Goal: Task Accomplishment & Management: Use online tool/utility

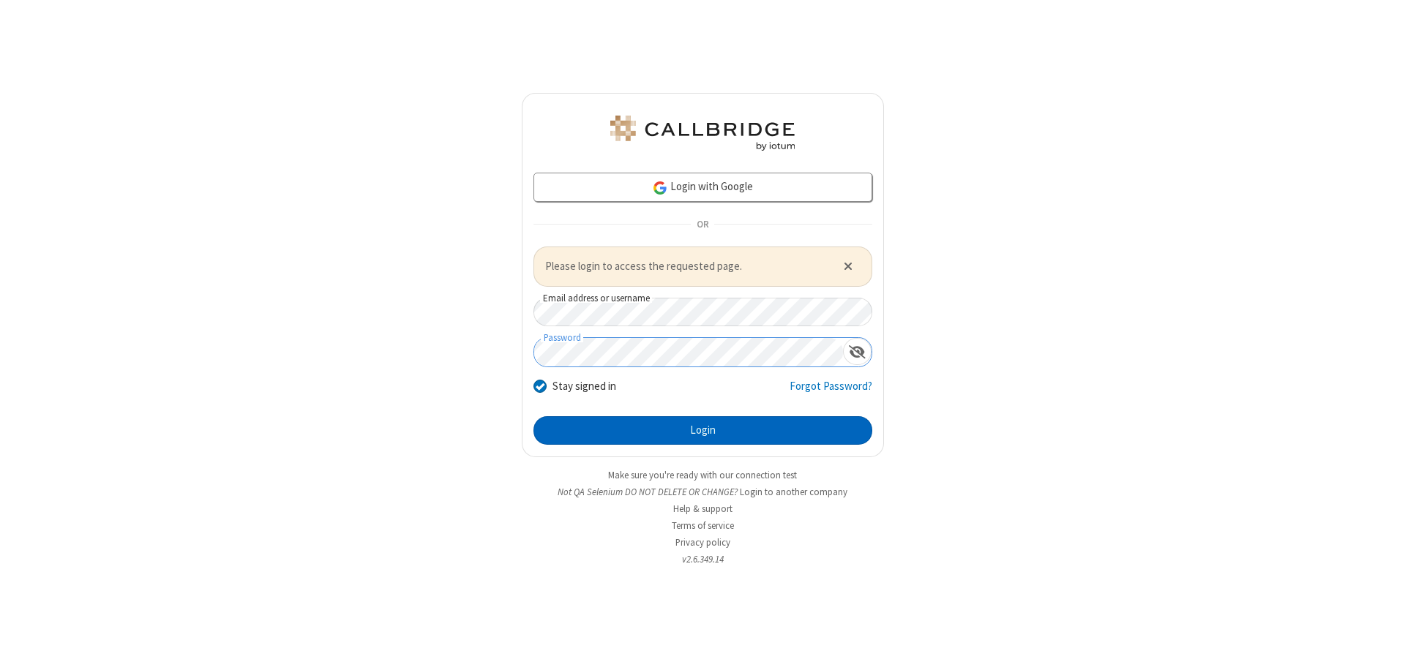
click at [703, 430] on button "Login" at bounding box center [703, 430] width 339 height 29
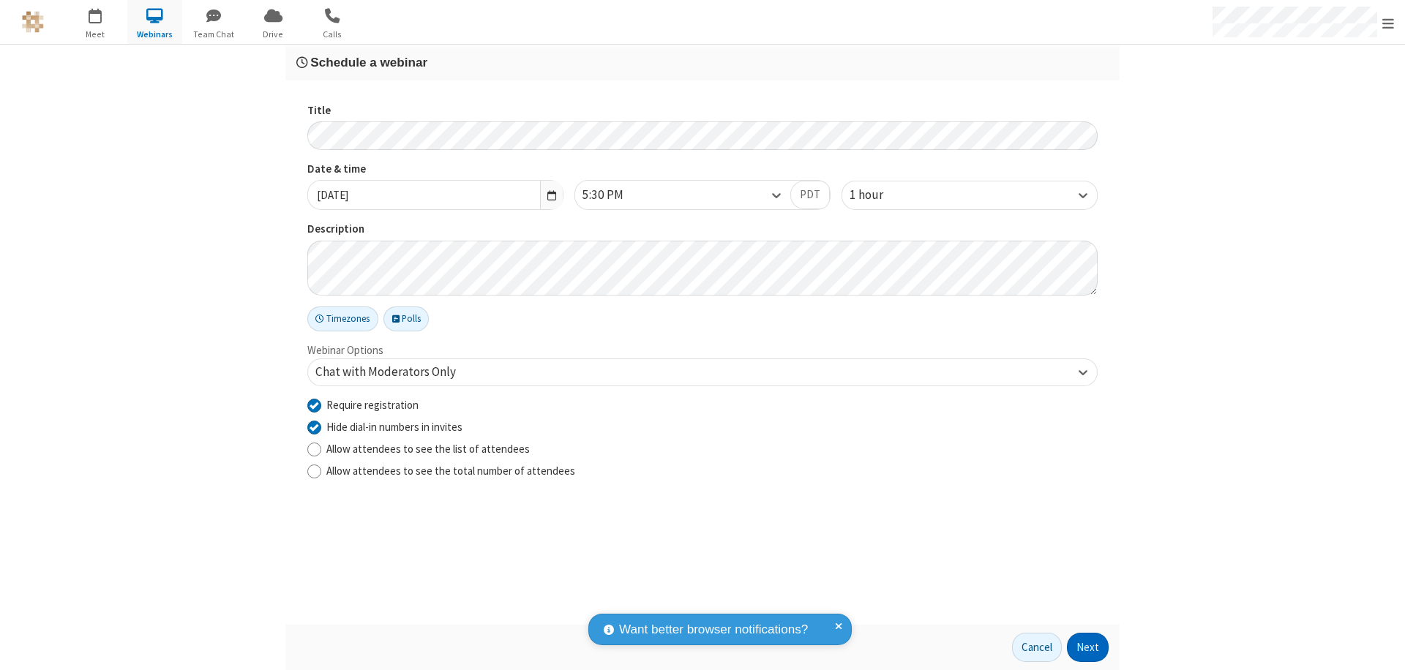
click at [314, 405] on input "Require registration" at bounding box center [314, 404] width 14 height 15
checkbox input "false"
click at [1088, 648] on button "Next" at bounding box center [1088, 647] width 42 height 29
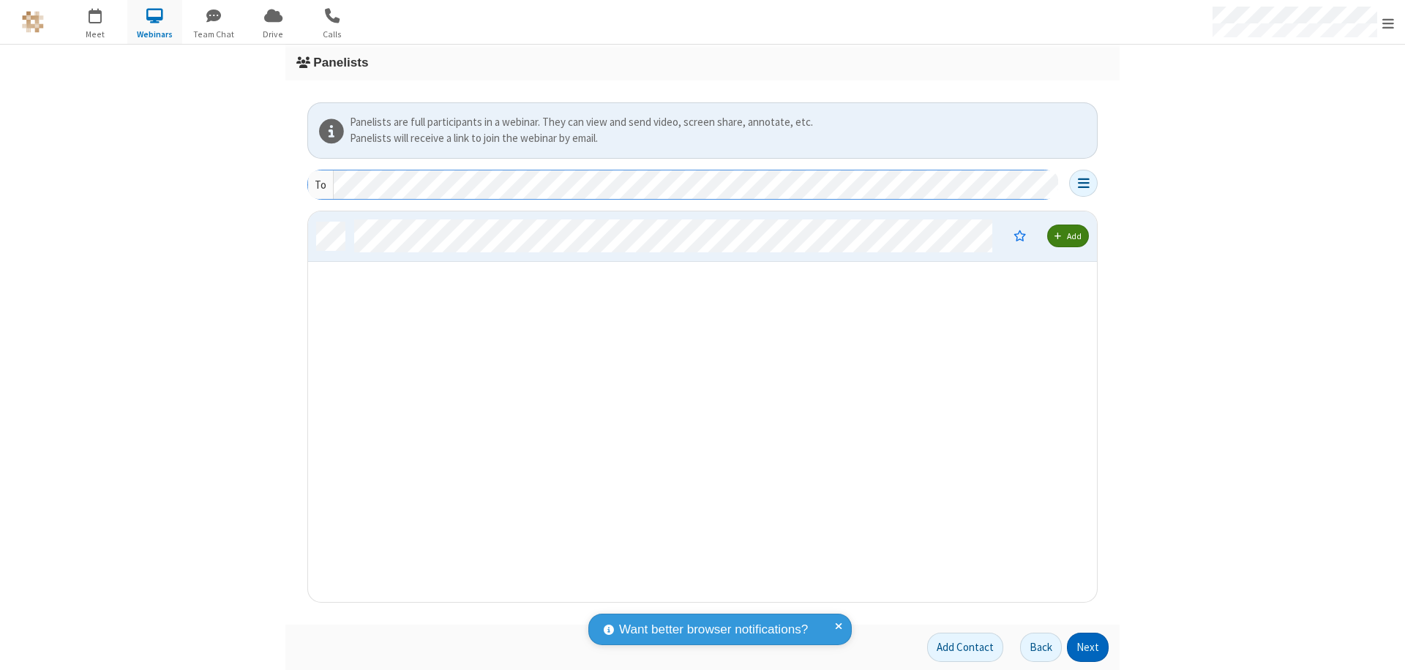
click at [1088, 648] on button "Next" at bounding box center [1088, 647] width 42 height 29
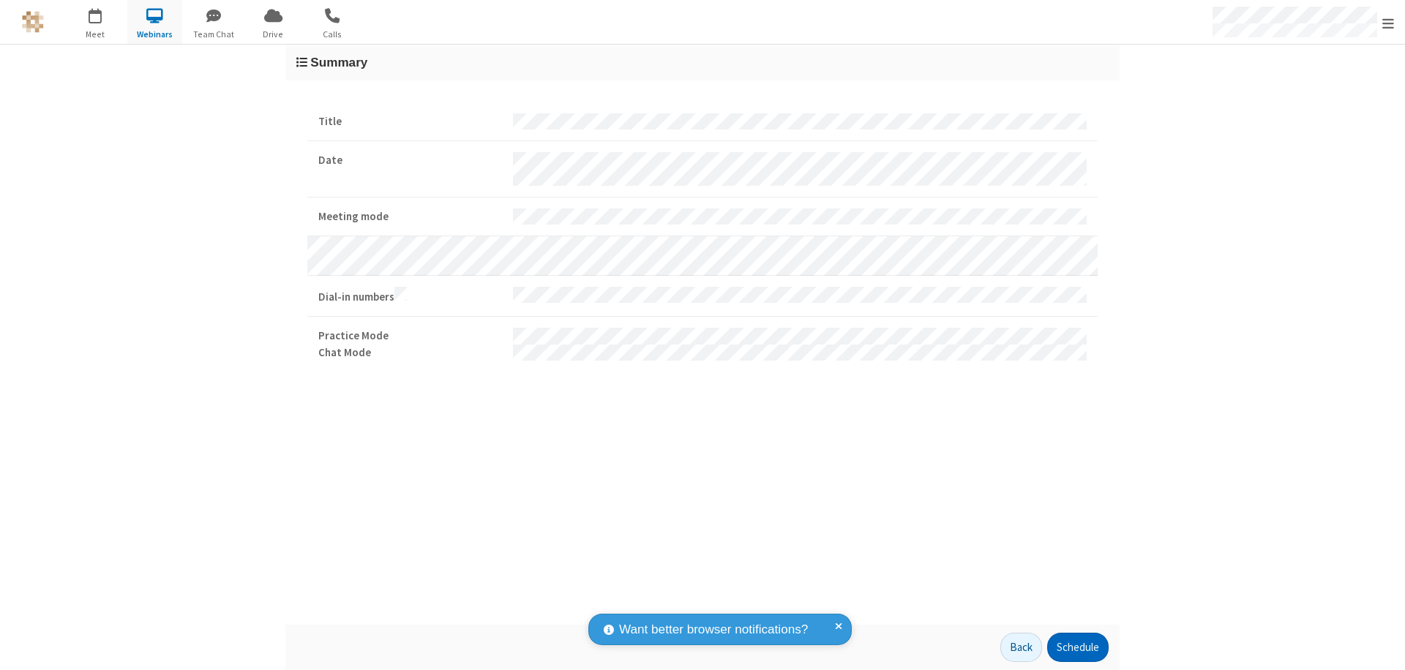
click at [1077, 648] on button "Schedule" at bounding box center [1077, 647] width 61 height 29
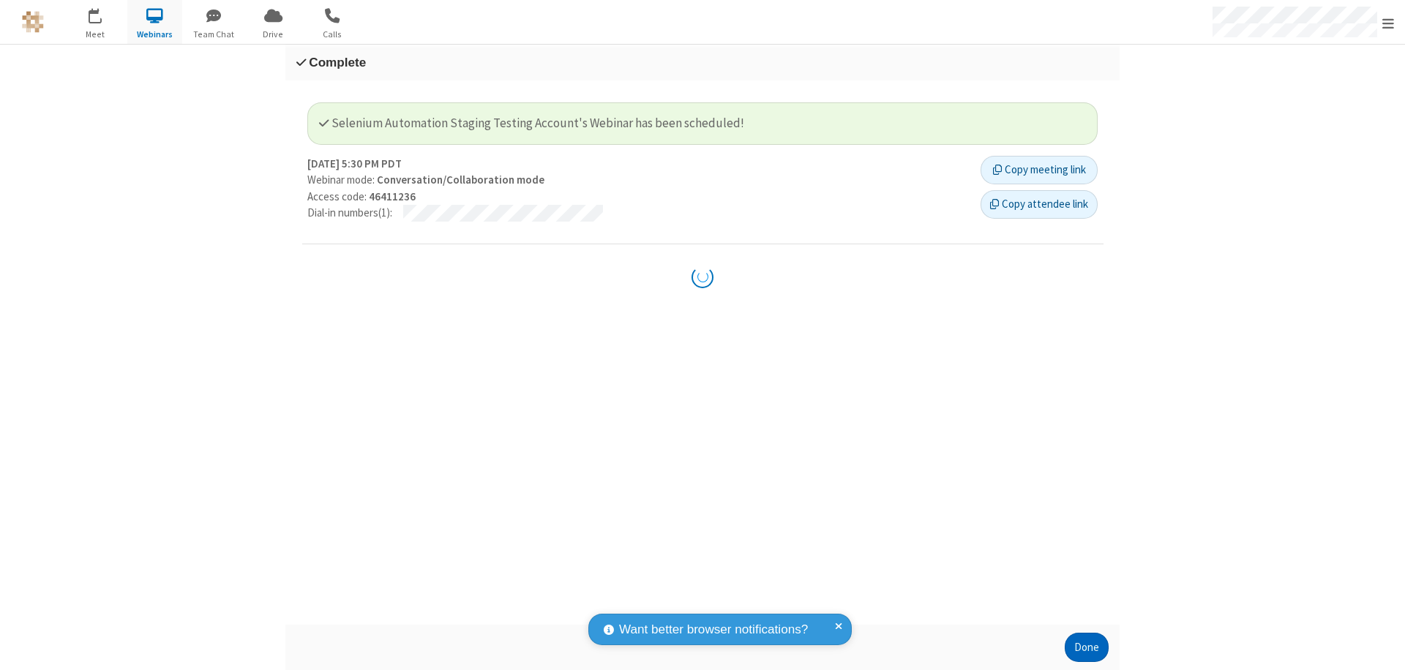
click at [1087, 648] on button "Done" at bounding box center [1087, 647] width 44 height 29
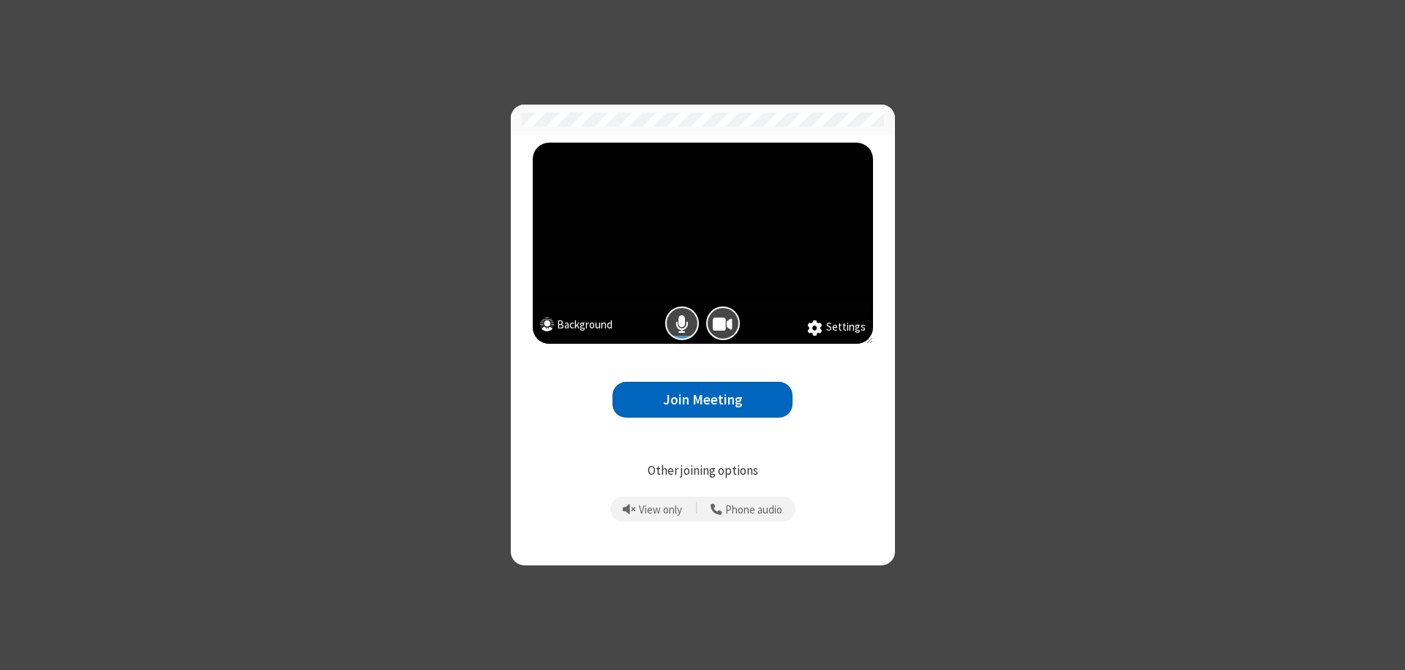
click at [703, 400] on button "Join Meeting" at bounding box center [703, 400] width 180 height 36
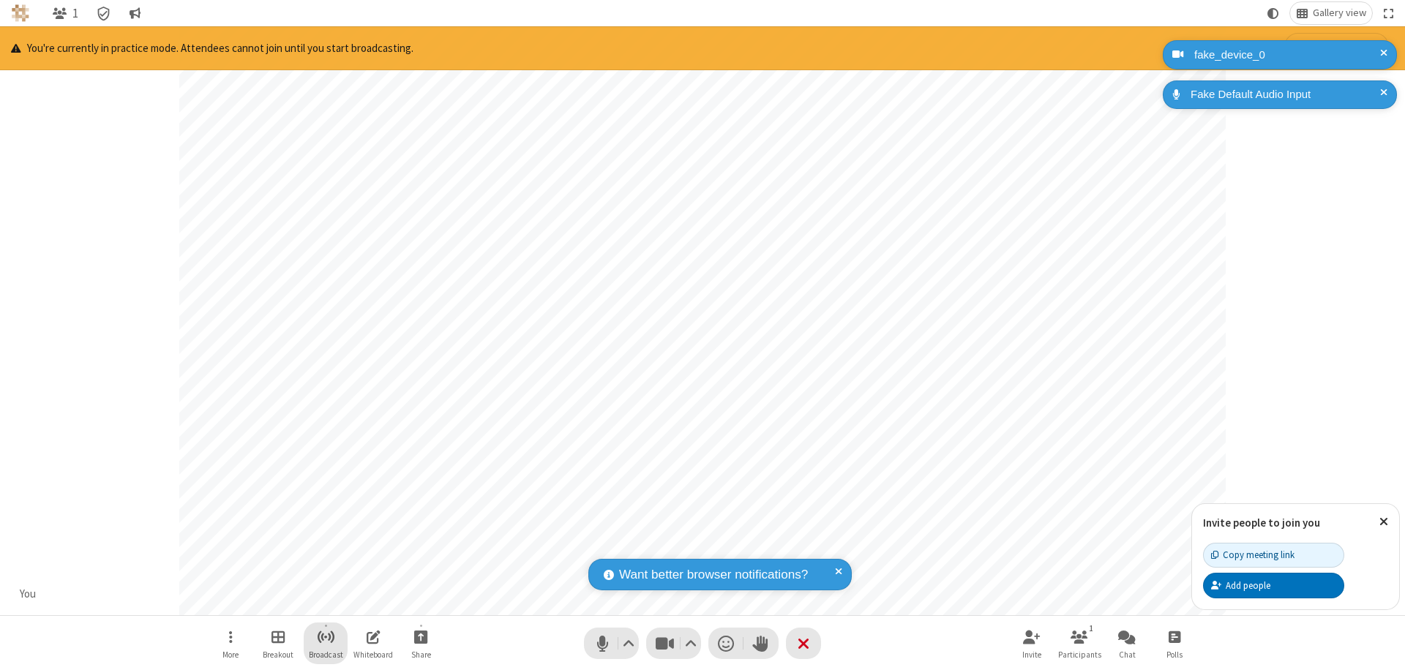
click at [325, 637] on span "Start broadcast" at bounding box center [326, 637] width 18 height 18
